Goal: Task Accomplishment & Management: Manage account settings

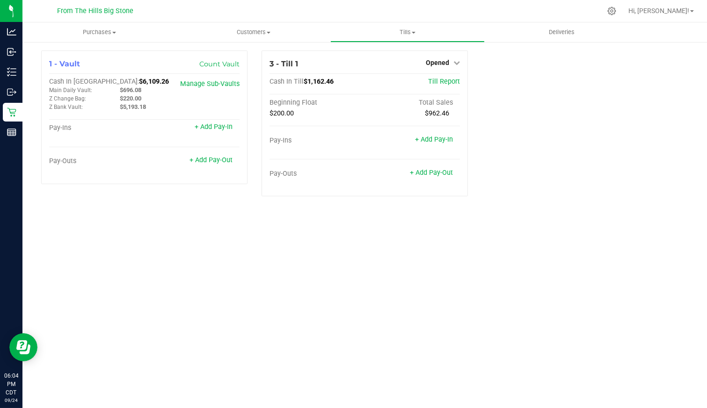
click at [435, 63] on span "Opened" at bounding box center [437, 62] width 23 height 7
click at [429, 87] on div "Close Till" at bounding box center [438, 83] width 69 height 12
click at [430, 82] on link "Close Till" at bounding box center [438, 82] width 25 height 7
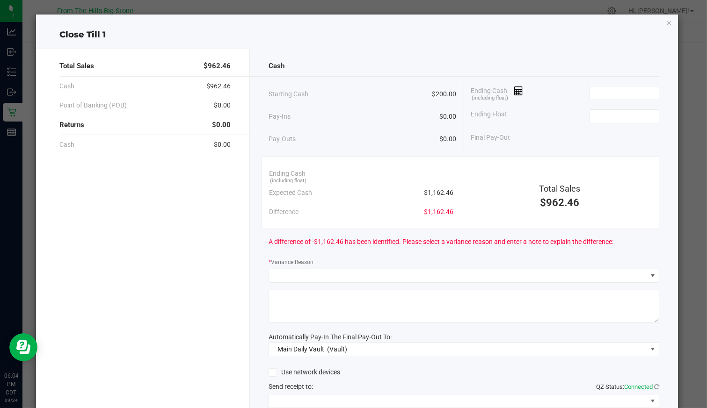
click at [619, 91] on input at bounding box center [624, 93] width 69 height 13
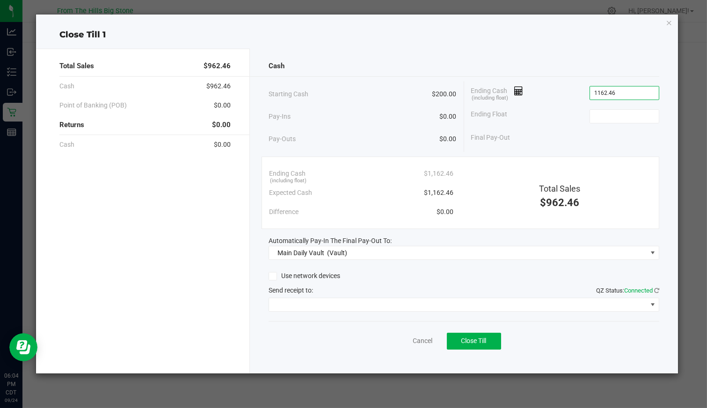
type input "$1,162.46"
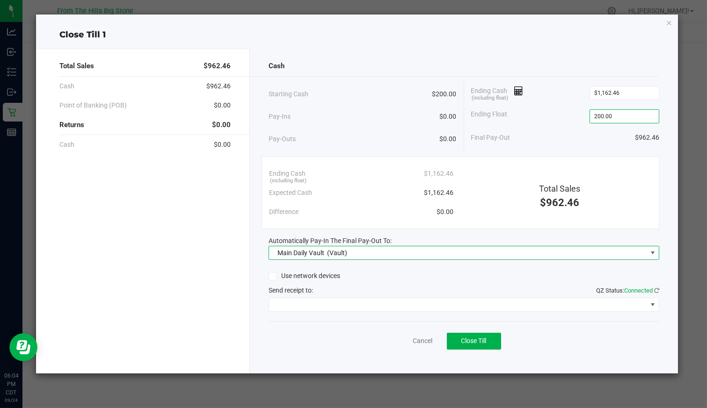
type input "$200.00"
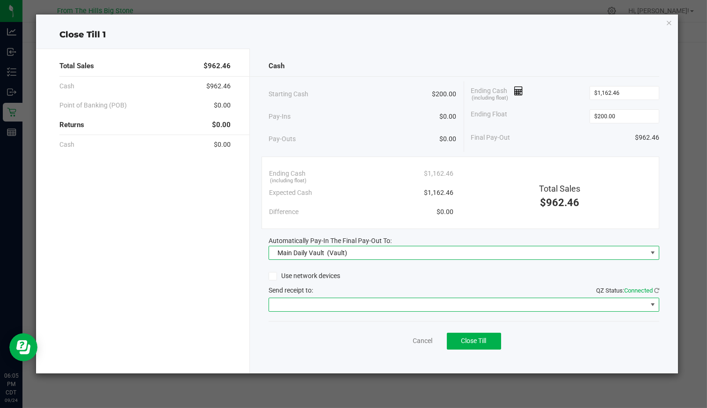
click at [320, 303] on span at bounding box center [458, 305] width 378 height 13
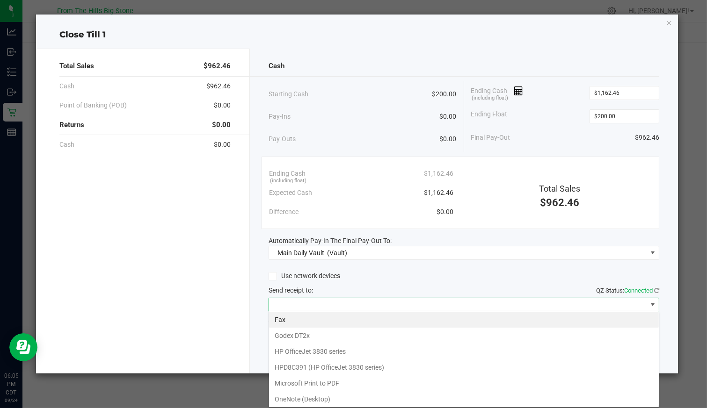
scroll to position [45, 0]
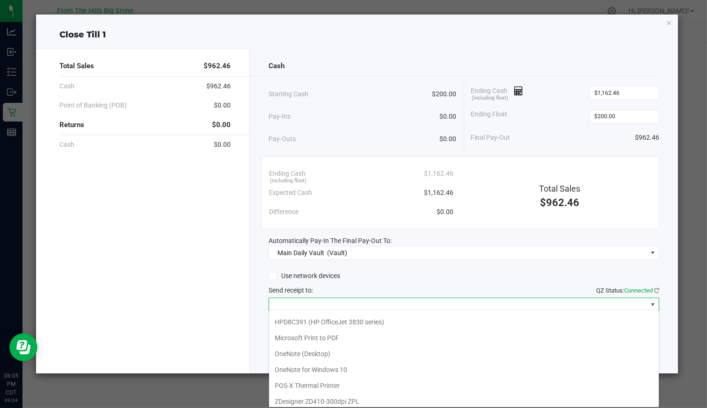
click at [342, 387] on Printer "POS-X Thermal Printer" at bounding box center [464, 386] width 390 height 16
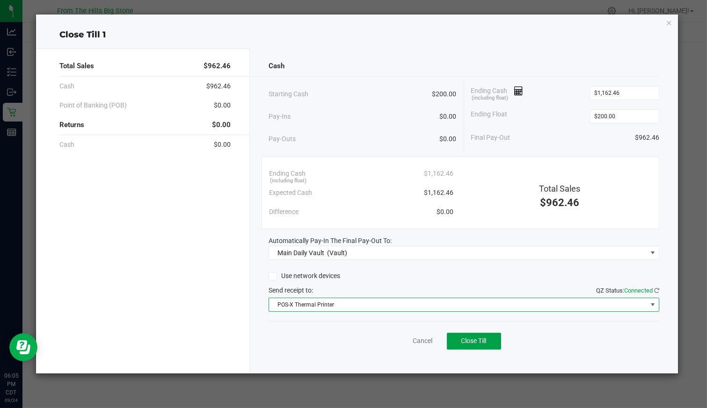
click at [493, 339] on button "Close Till" at bounding box center [474, 341] width 54 height 17
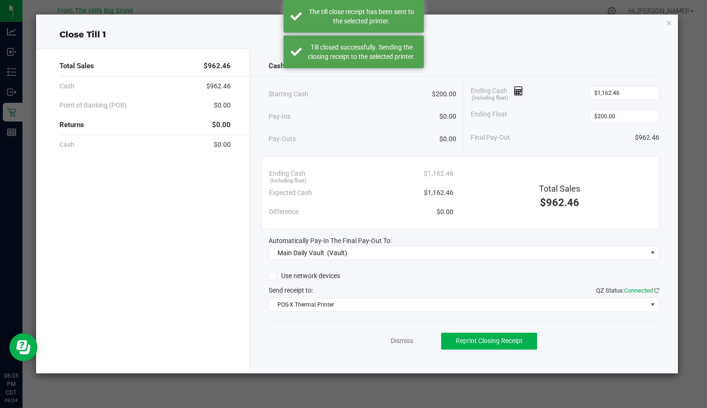
click at [669, 22] on icon "button" at bounding box center [669, 22] width 7 height 11
